Goal: Task Accomplishment & Management: Manage account settings

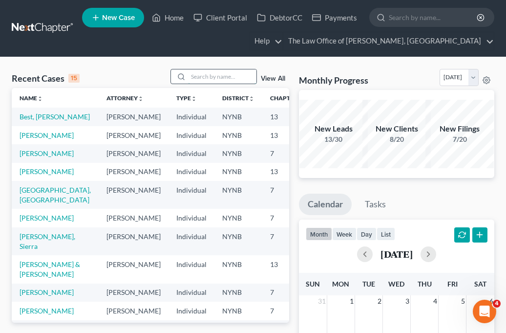
click at [207, 74] on input "search" at bounding box center [222, 76] width 68 height 14
type input "[PERSON_NAME]"
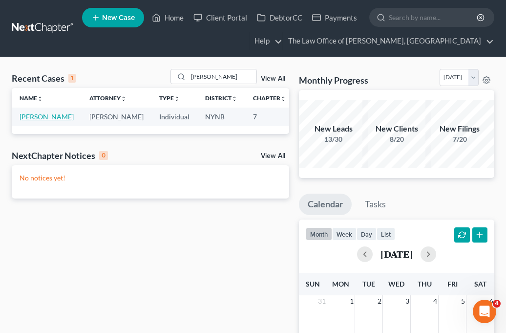
click at [40, 117] on link "[PERSON_NAME]" at bounding box center [47, 116] width 54 height 8
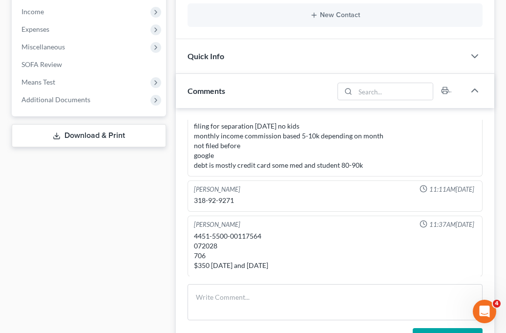
scroll to position [340, 0]
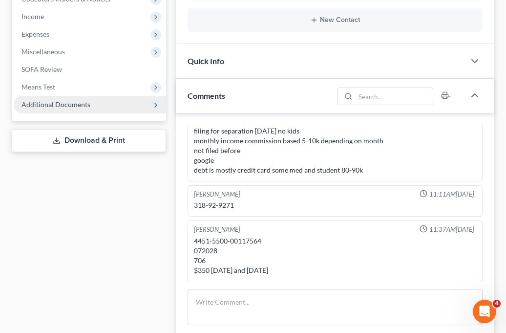
click at [81, 106] on span "Additional Documents" at bounding box center [55, 104] width 69 height 8
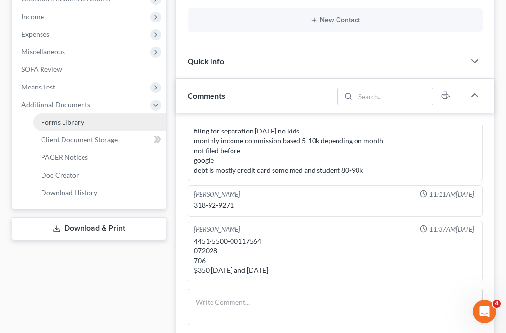
click at [91, 129] on link "Forms Library" at bounding box center [99, 122] width 133 height 18
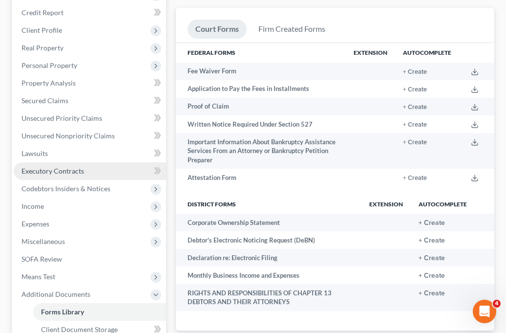
click at [90, 140] on ul "Case Dashboard Payments Invoices Payments Payments Credit Report Client Profile" at bounding box center [90, 180] width 152 height 422
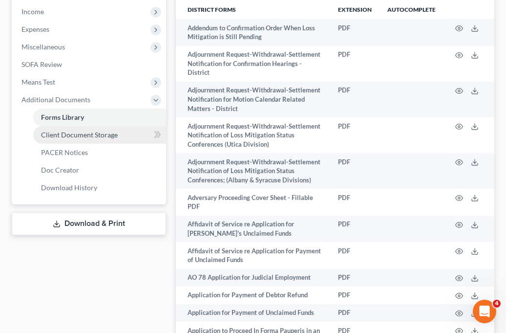
click at [88, 139] on link "Client Document Storage" at bounding box center [99, 135] width 133 height 18
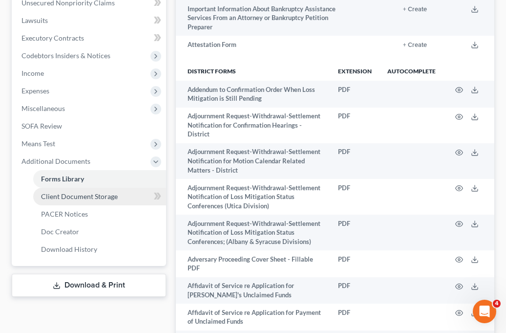
select select "1"
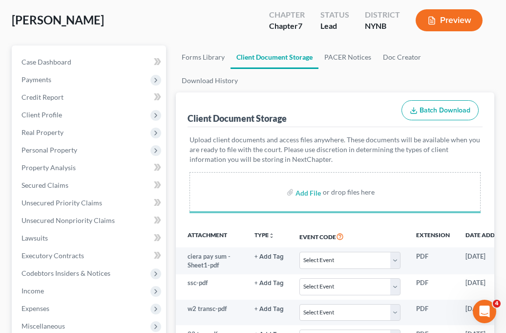
scroll to position [67, 0]
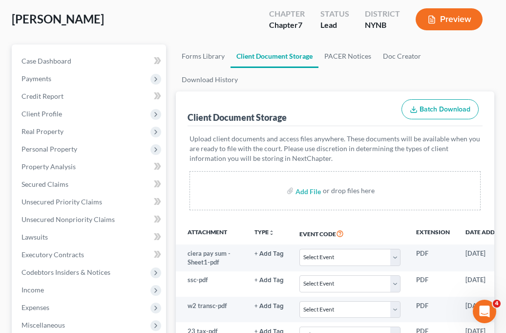
select select "1"
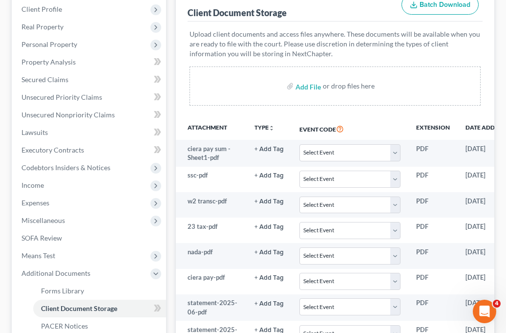
scroll to position [0, 0]
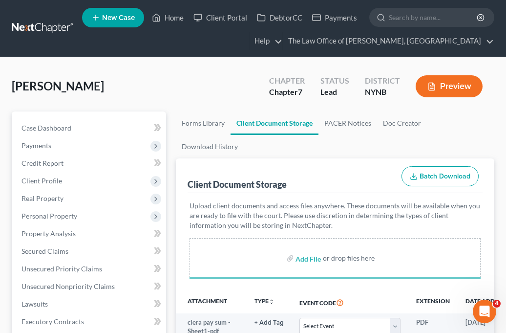
select select "1"
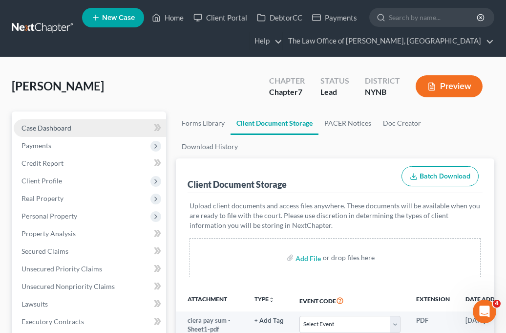
click at [81, 128] on link "Case Dashboard" at bounding box center [90, 128] width 152 height 18
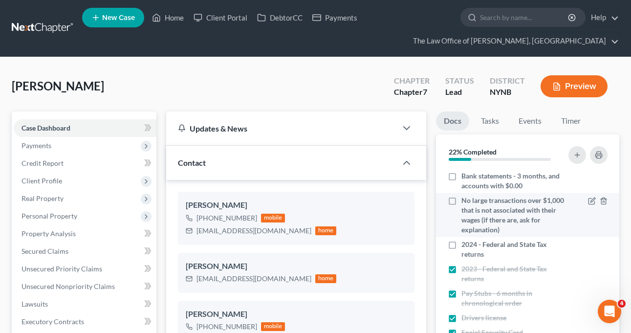
scroll to position [5, 0]
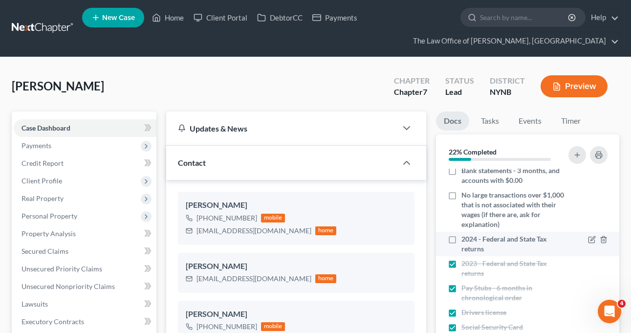
click at [461, 237] on label "2024 - Federal and State Tax returns" at bounding box center [513, 244] width 104 height 20
click at [465, 237] on input "2024 - Federal and State Tax returns" at bounding box center [468, 237] width 6 height 6
checkbox input "true"
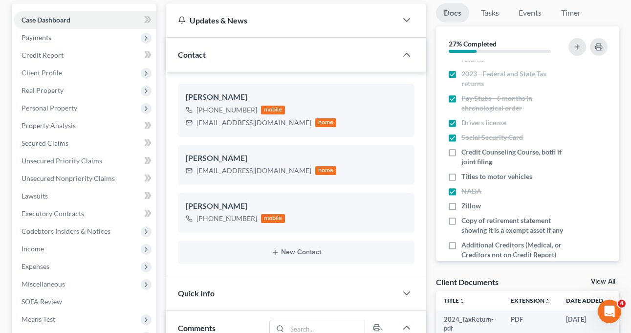
scroll to position [110, 0]
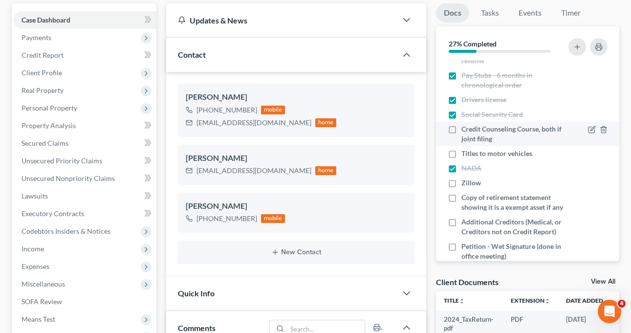
click at [461, 130] on label "Credit Counseling Course, both if joint filing" at bounding box center [513, 134] width 104 height 20
click at [465, 130] on input "Credit Counseling Course, both if joint filing" at bounding box center [468, 127] width 6 height 6
checkbox input "true"
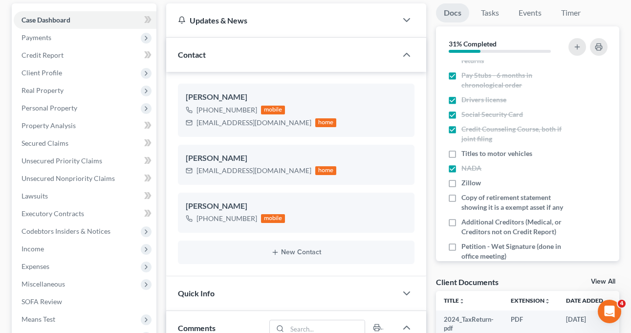
scroll to position [0, 0]
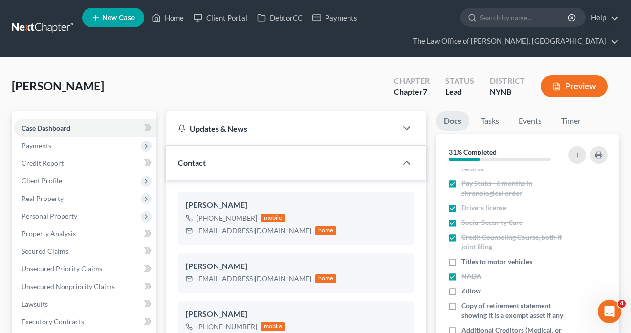
click at [63, 35] on link at bounding box center [43, 29] width 63 height 18
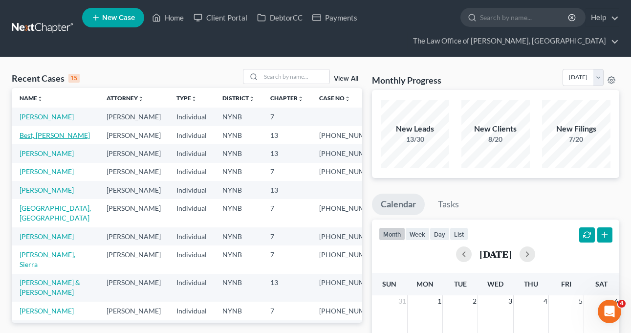
click at [47, 139] on link "Best, [PERSON_NAME]" at bounding box center [55, 135] width 70 height 8
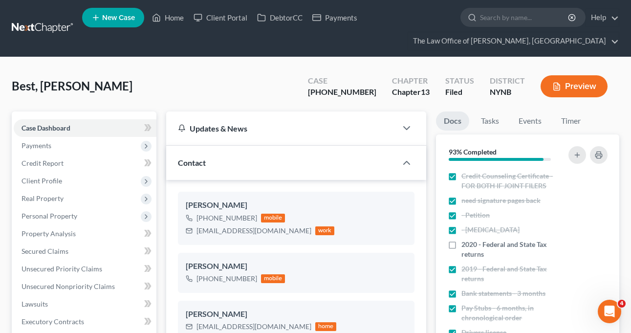
click at [53, 29] on link at bounding box center [43, 29] width 63 height 18
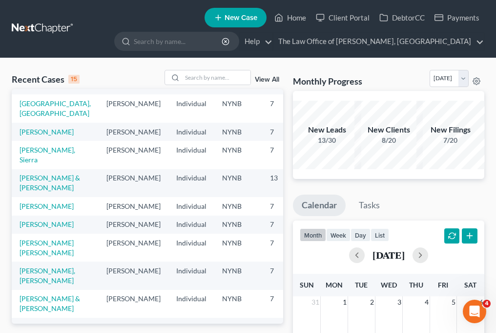
scroll to position [53, 0]
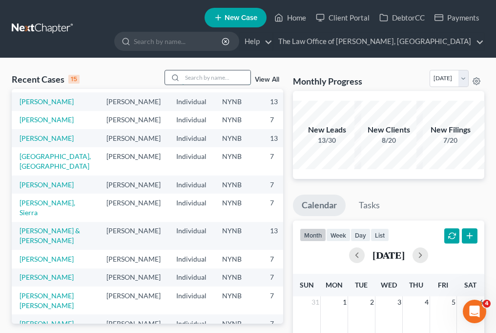
click at [212, 80] on input "search" at bounding box center [216, 77] width 68 height 14
type input "olyvia"
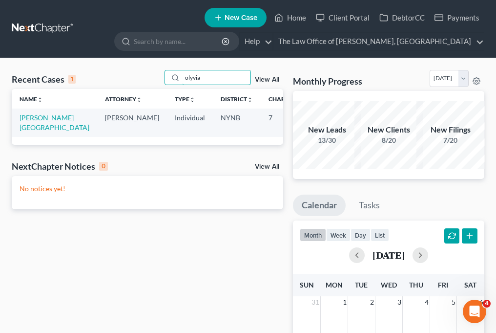
scroll to position [0, 0]
click at [31, 122] on link "Velez, Olyvia" at bounding box center [55, 122] width 70 height 18
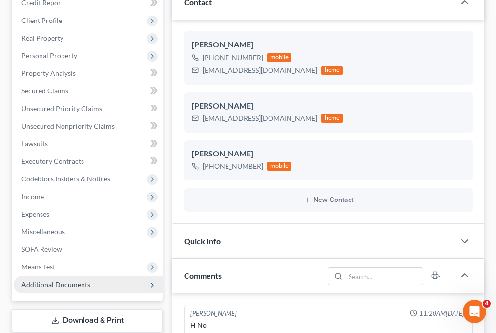
scroll to position [43, 0]
click at [70, 280] on span "Additional Documents" at bounding box center [55, 284] width 69 height 8
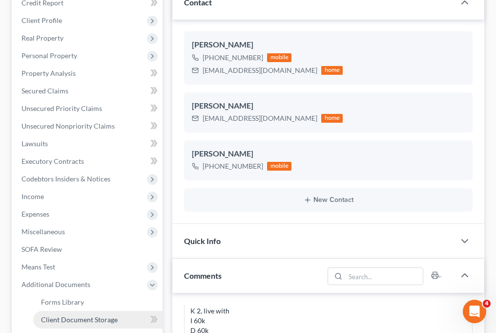
click at [111, 315] on span "Client Document Storage" at bounding box center [79, 319] width 77 height 8
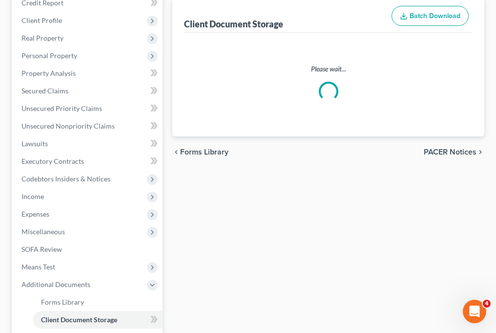
select select "1"
select select "5"
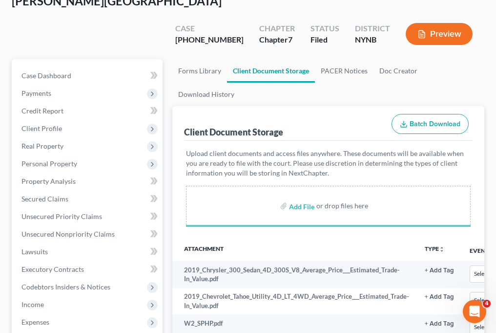
scroll to position [122, 0]
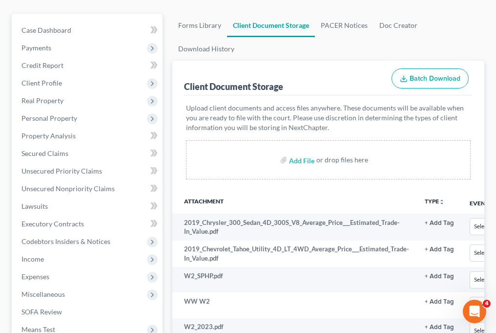
select select "1"
select select "5"
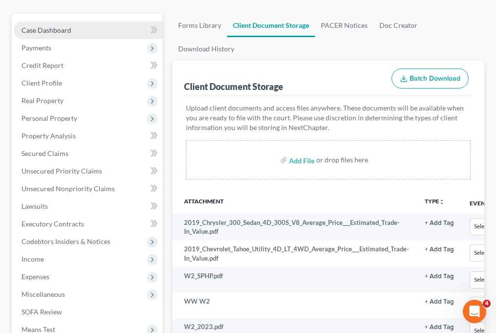
scroll to position [21, 0]
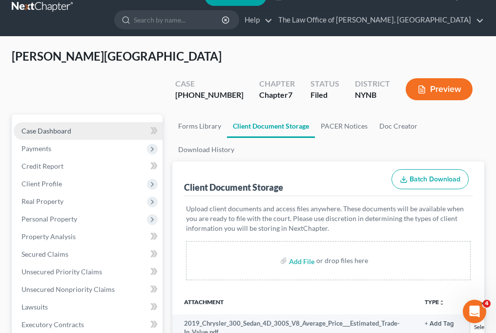
click at [110, 122] on link "Case Dashboard" at bounding box center [88, 131] width 149 height 18
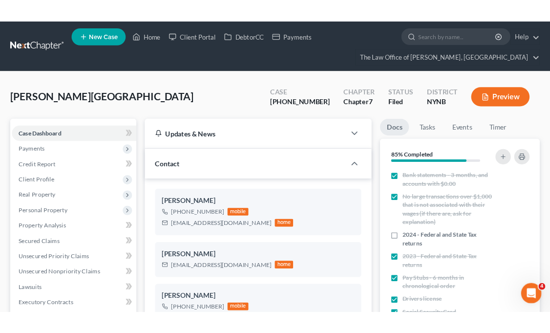
scroll to position [74, 0]
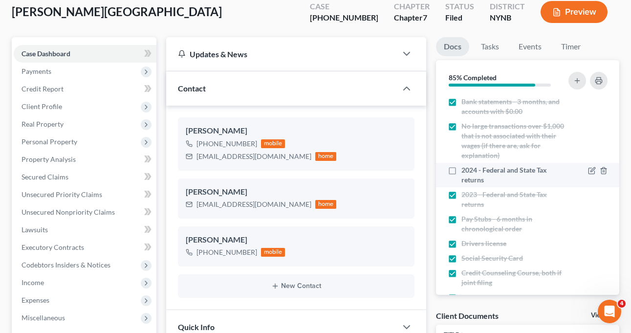
click at [461, 170] on label "2024 - Federal and State Tax returns" at bounding box center [513, 175] width 104 height 20
click at [465, 170] on input "2024 - Federal and State Tax returns" at bounding box center [468, 168] width 6 height 6
checkbox input "true"
